Goal: Task Accomplishment & Management: Manage account settings

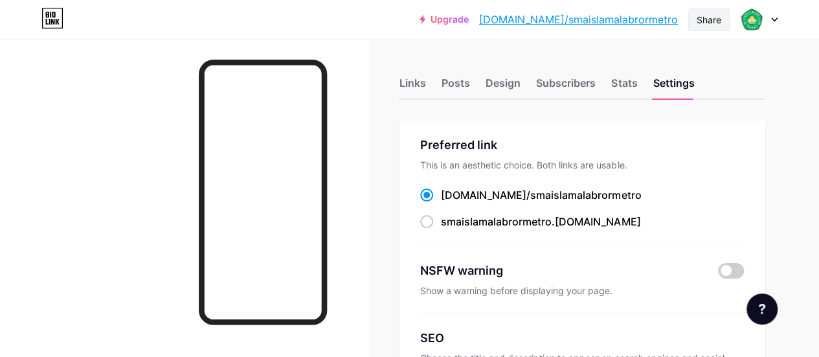
click at [702, 21] on div "Share" at bounding box center [708, 20] width 25 height 14
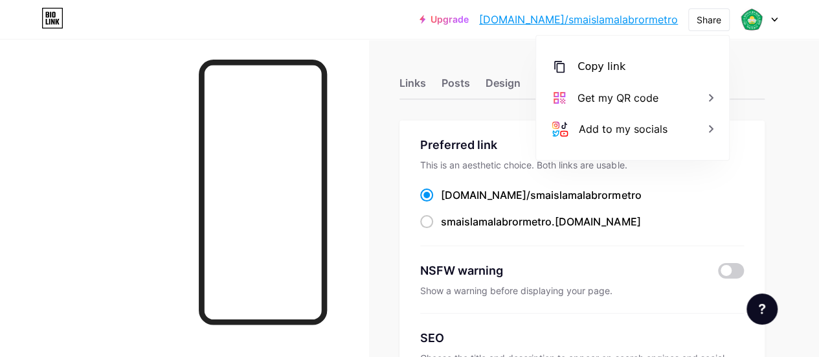
click at [599, 19] on link "[DOMAIN_NAME]/smaislamalabrormetro" at bounding box center [578, 20] width 199 height 16
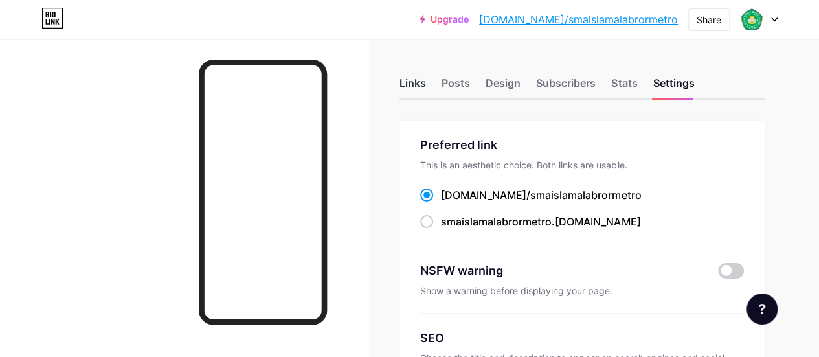
click at [413, 85] on div "Links" at bounding box center [412, 86] width 27 height 23
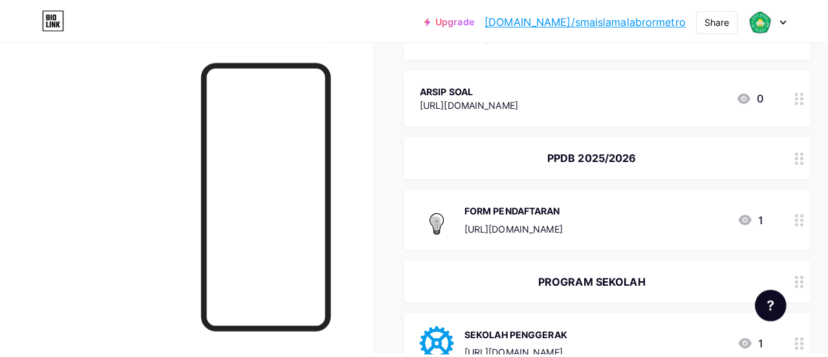
scroll to position [518, 0]
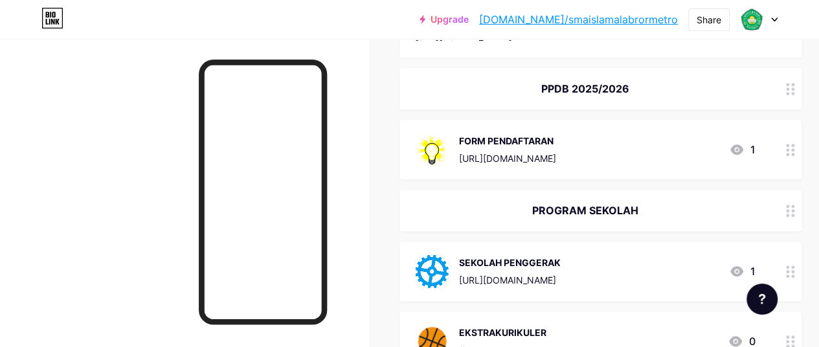
click at [556, 148] on div "FORM PENDAFTARAN [URL][DOMAIN_NAME]" at bounding box center [507, 150] width 97 height 34
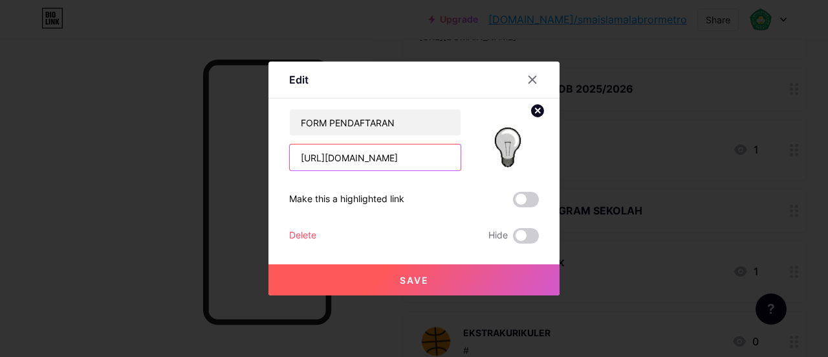
click at [403, 157] on input "[URL][DOMAIN_NAME]" at bounding box center [375, 157] width 171 height 26
paste input "6eoiBf8vZpuRygit7"
type input "[URL][DOMAIN_NAME]"
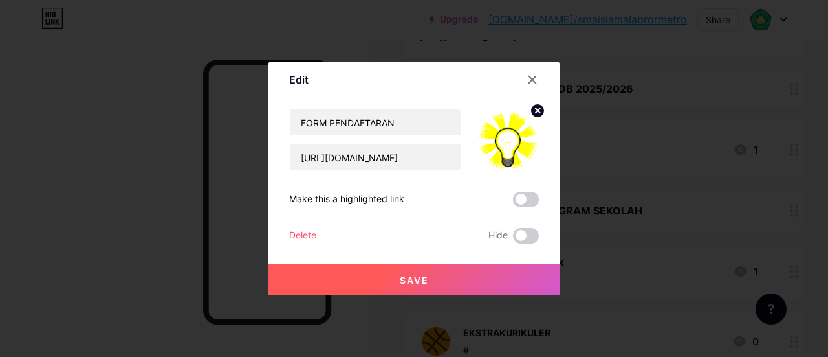
click at [411, 276] on span "Save" at bounding box center [414, 279] width 29 height 11
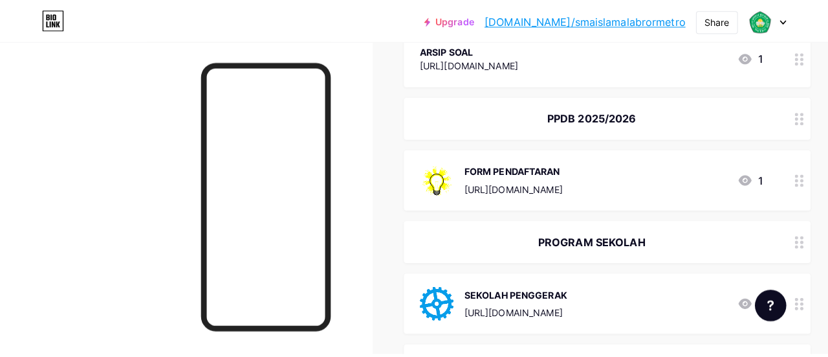
scroll to position [453, 0]
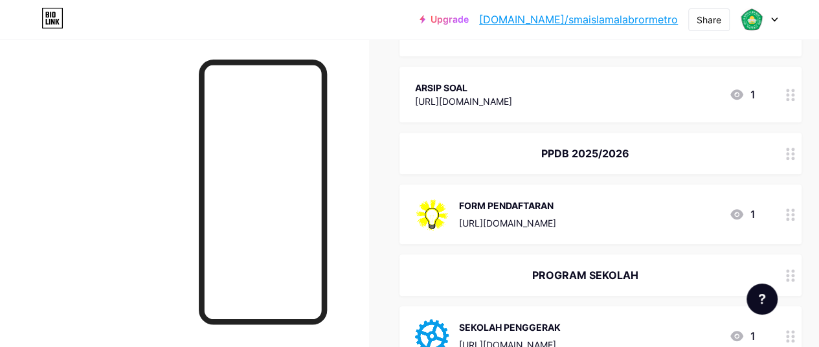
click at [636, 147] on div "PPDB 2025/2026" at bounding box center [585, 154] width 340 height 16
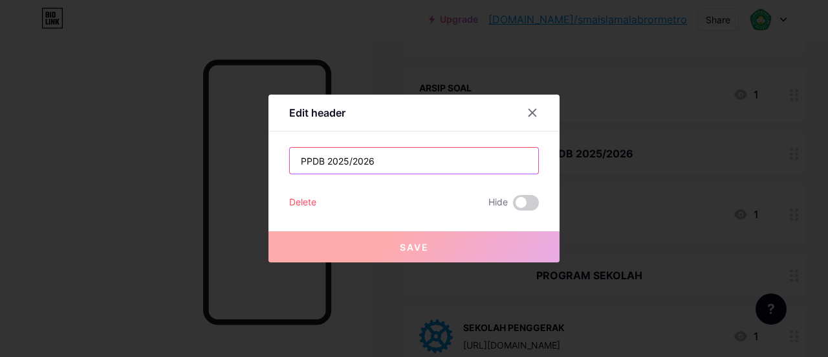
drag, startPoint x: 324, startPoint y: 160, endPoint x: 250, endPoint y: 153, distance: 74.1
click at [250, 153] on div "Edit header PPDB 2025/2026 Delete Hide Save" at bounding box center [414, 178] width 828 height 357
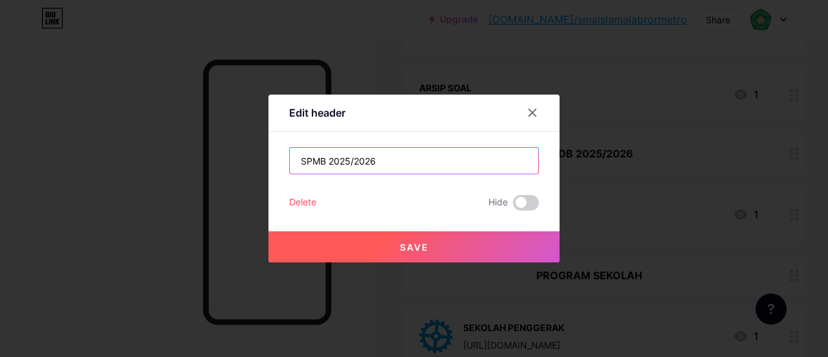
type input "SPMB 2025/2026"
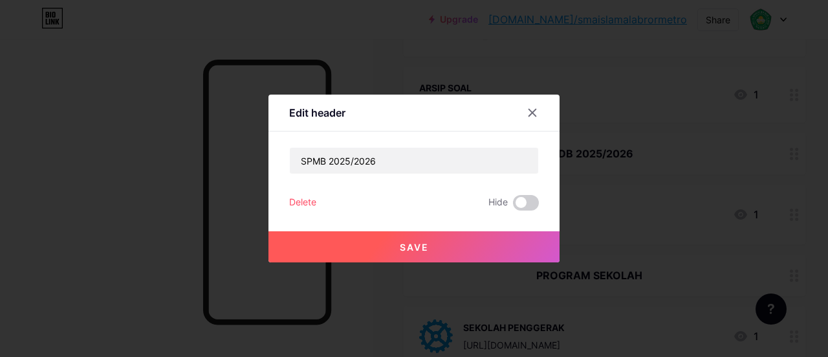
click at [425, 242] on span "Save" at bounding box center [414, 246] width 29 height 11
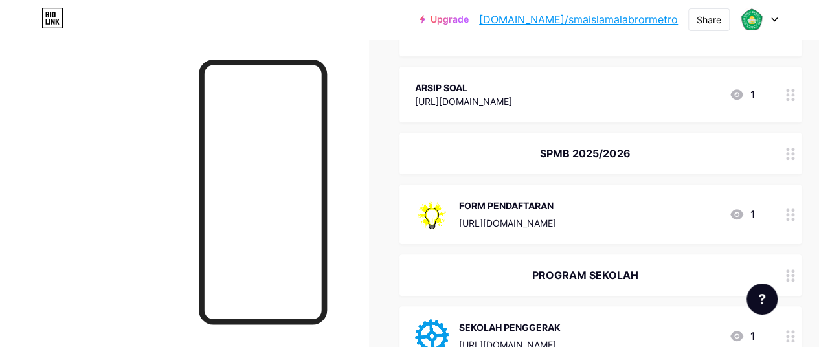
click at [617, 17] on link "[DOMAIN_NAME]/smaislamalabrormetro" at bounding box center [578, 20] width 199 height 16
click at [621, 156] on div "SPMB 2025/2026" at bounding box center [585, 154] width 340 height 16
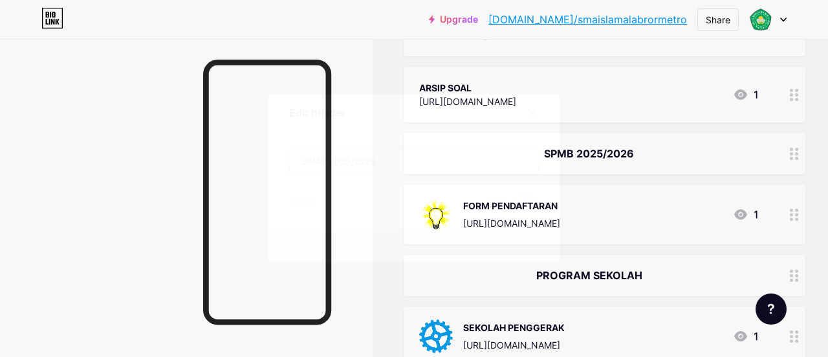
click at [392, 157] on input "SPMB 2025/2026" at bounding box center [414, 161] width 249 height 26
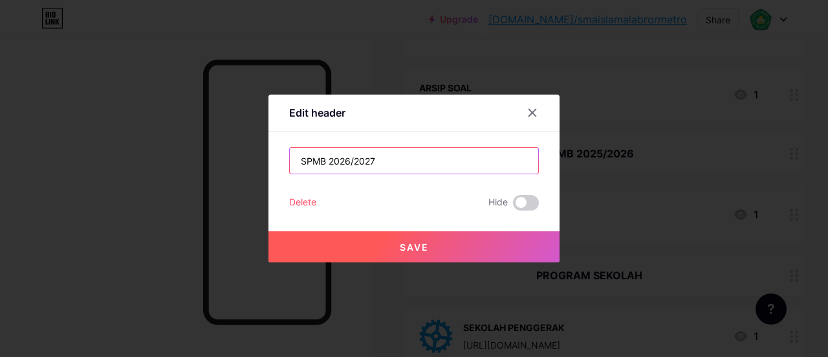
type input "SPMB 2026/2027"
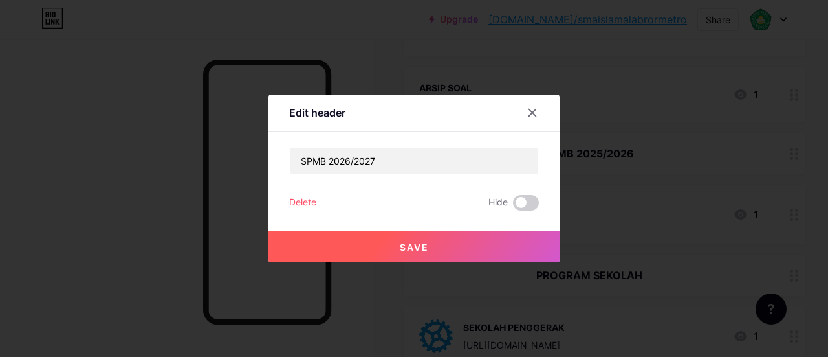
drag, startPoint x: 421, startPoint y: 244, endPoint x: 419, endPoint y: 238, distance: 6.6
click at [419, 241] on span "Save" at bounding box center [414, 246] width 29 height 11
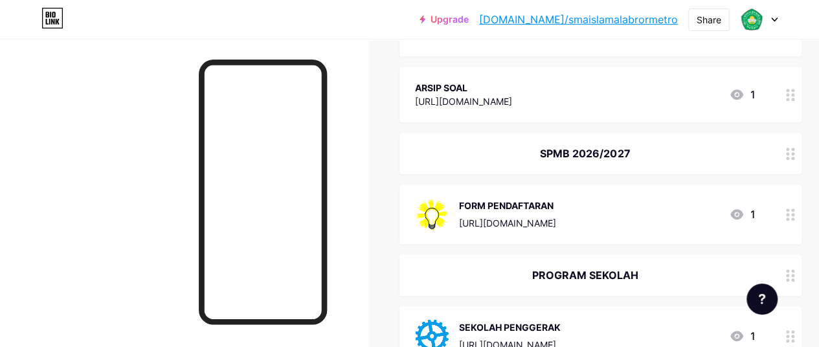
click at [545, 206] on div "FORM PENDAFTARAN" at bounding box center [507, 206] width 97 height 14
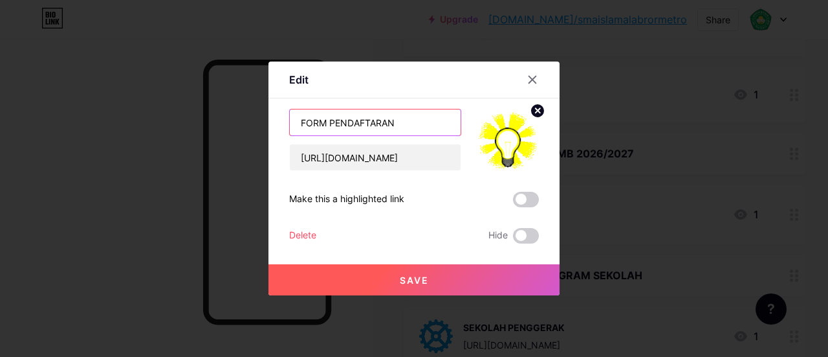
click at [405, 124] on input "FORM PENDAFTARAN" at bounding box center [375, 122] width 171 height 26
type input "FORM PENDAFTARAN SISWA BARU"
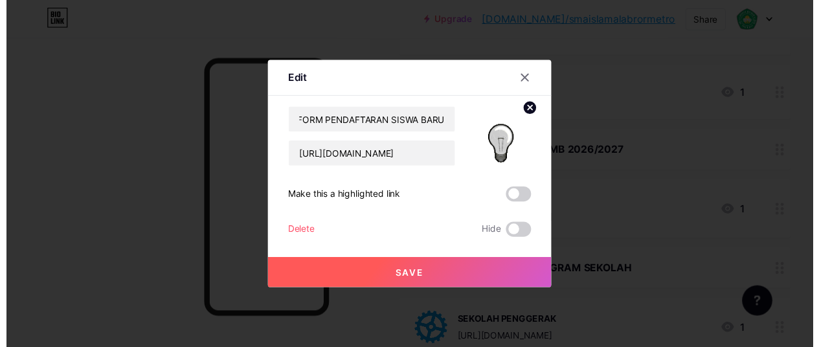
scroll to position [0, 0]
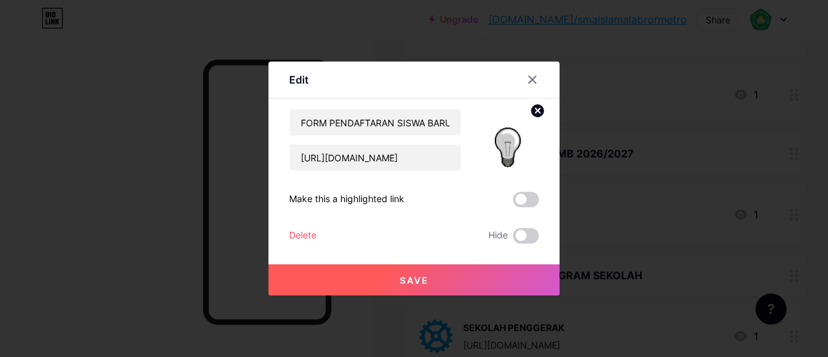
click at [409, 279] on span "Save" at bounding box center [414, 279] width 29 height 11
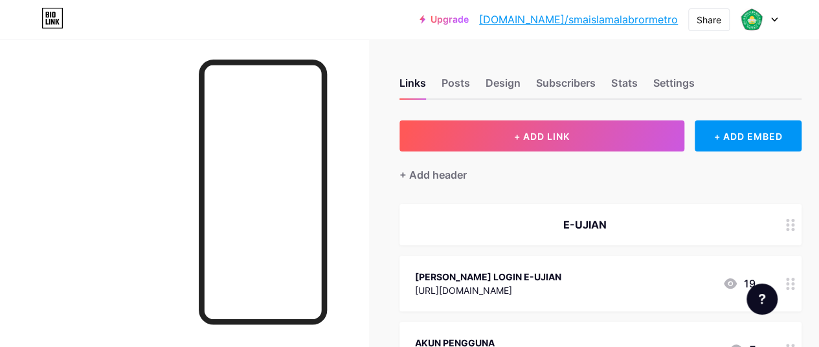
click at [577, 14] on link "[DOMAIN_NAME]/smaislamalabrormetro" at bounding box center [578, 20] width 199 height 16
